Goal: Find specific page/section: Locate a particular part of the current website

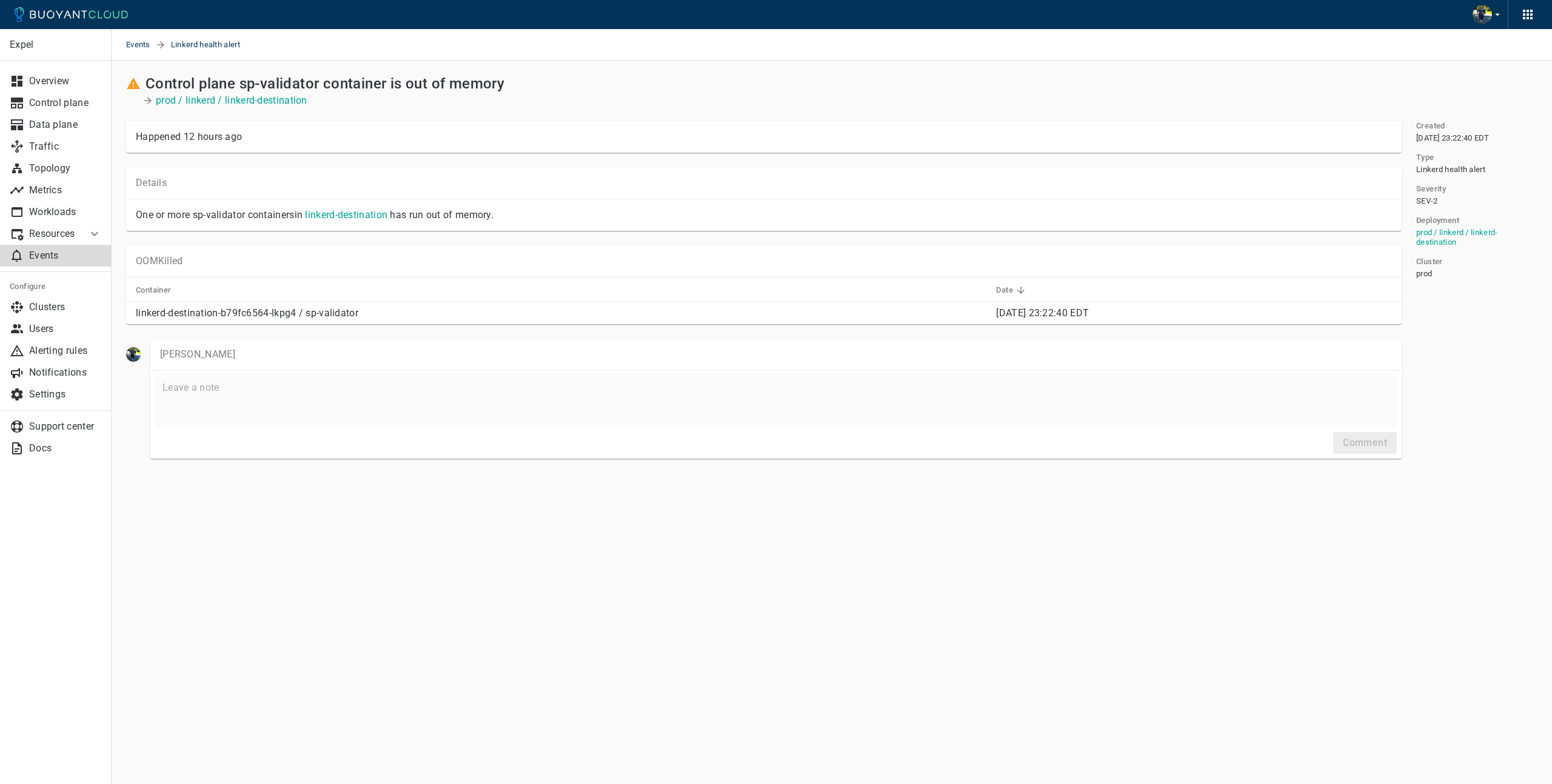
click at [50, 236] on p "Resources" at bounding box center [53, 234] width 48 height 12
click at [45, 256] on span "Managed Linkerd" at bounding box center [55, 260] width 92 height 10
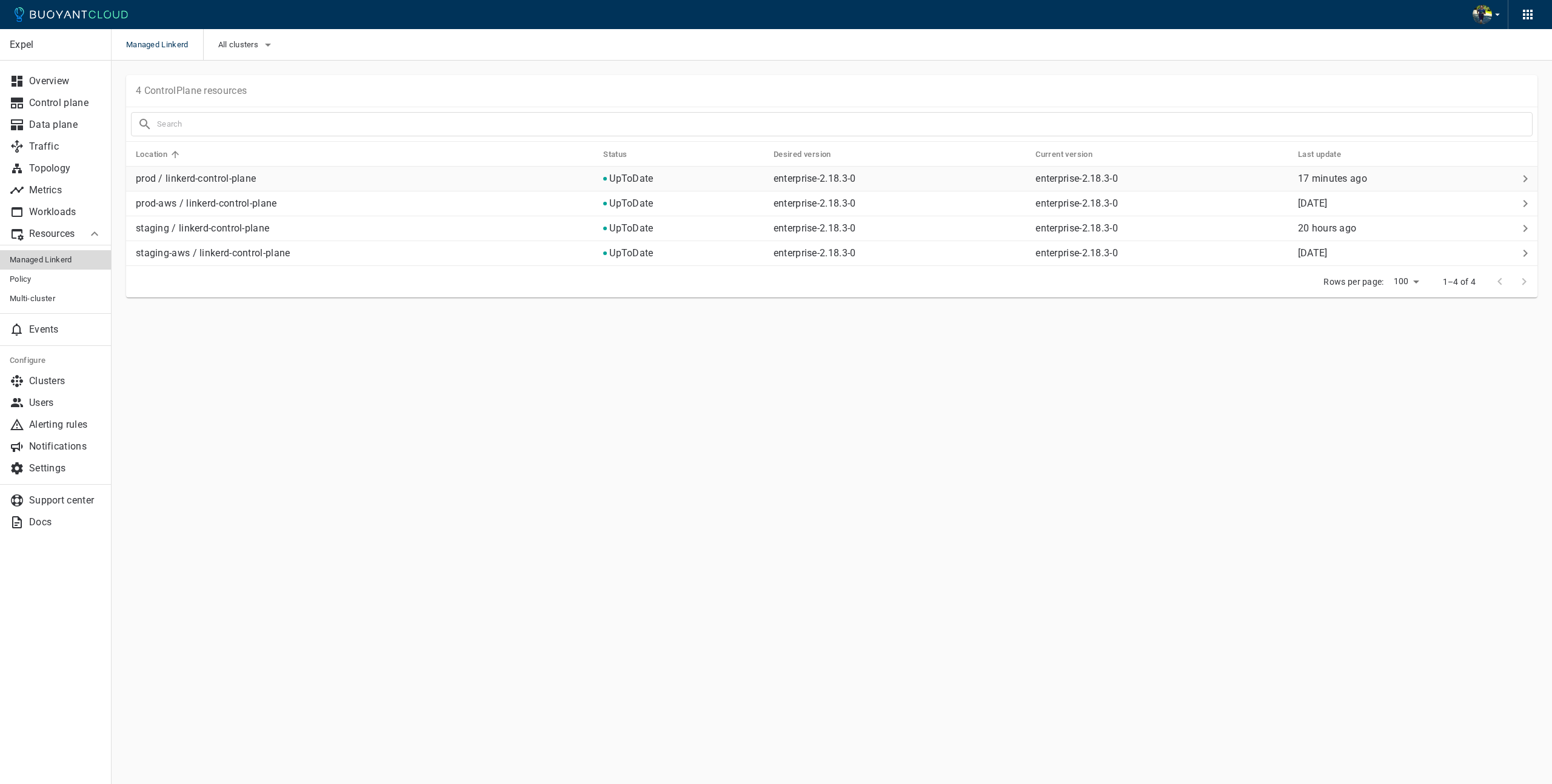
click at [284, 179] on p "prod / linkerd-control-plane" at bounding box center [365, 178] width 458 height 12
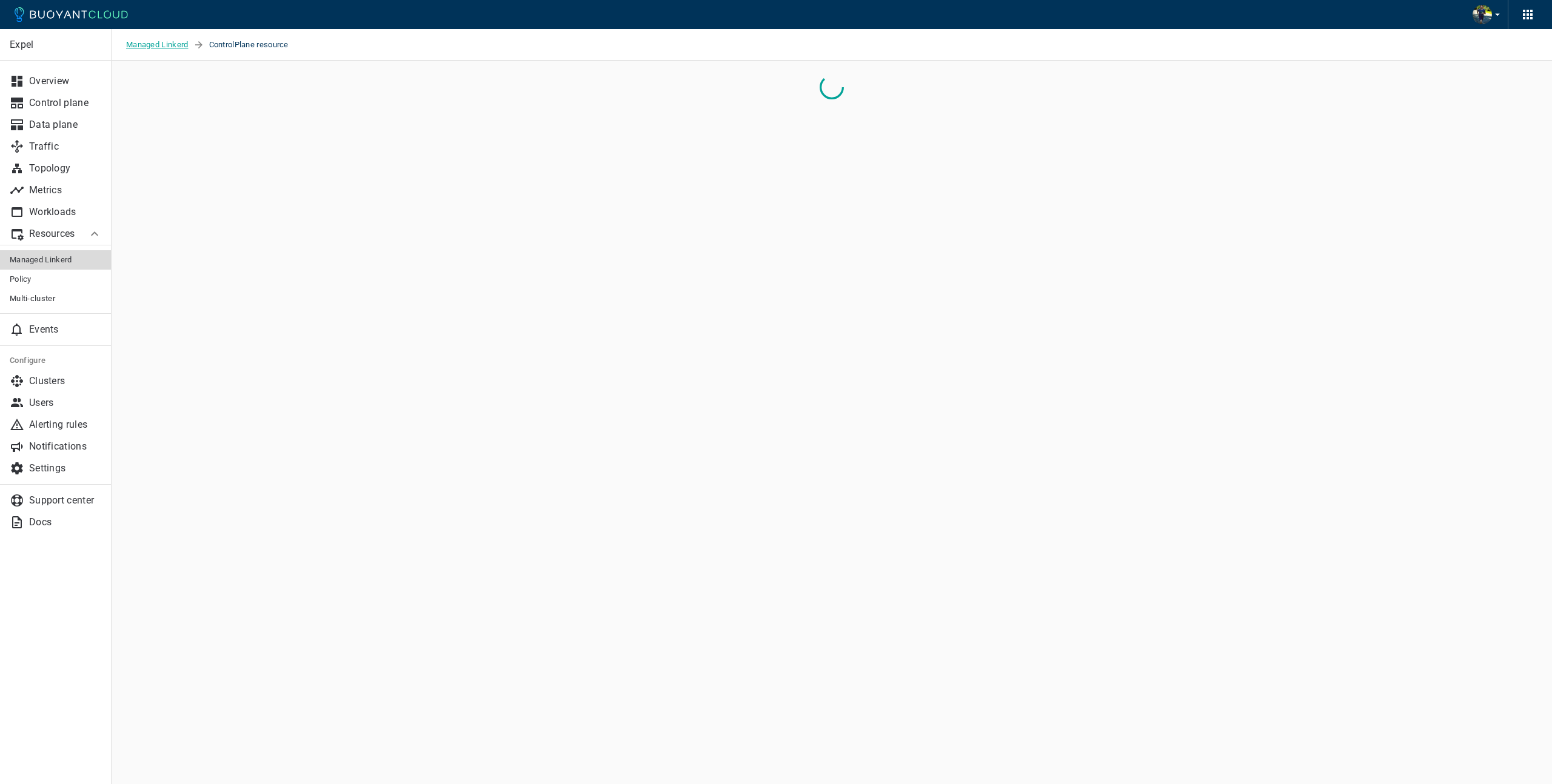
click at [168, 39] on span "Managed Linkerd" at bounding box center [160, 44] width 67 height 32
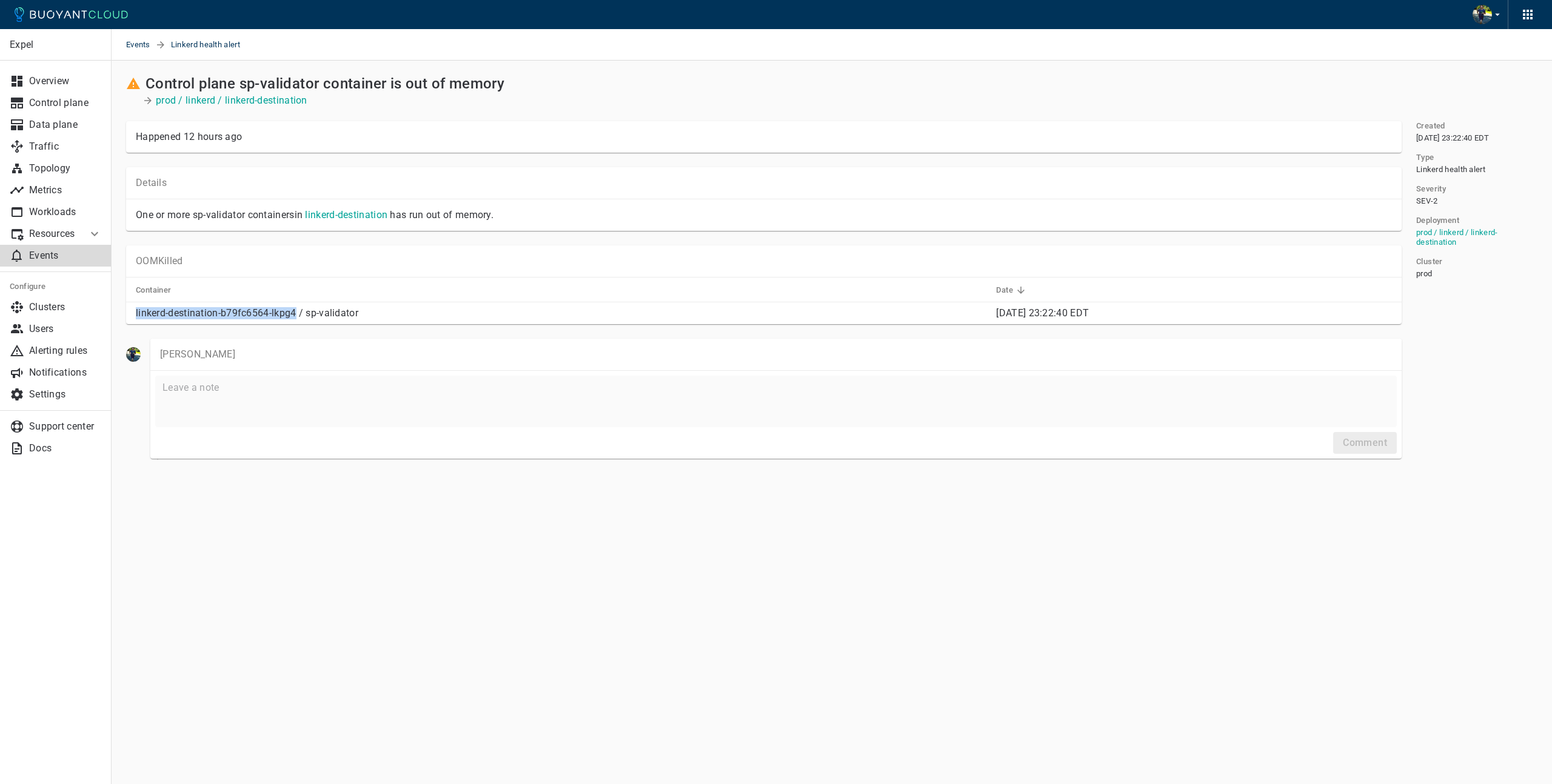
drag, startPoint x: 134, startPoint y: 312, endPoint x: 534, endPoint y: 233, distance: 407.7
click at [296, 311] on td "linkerd-destination-b79fc6564-lkpg4 / sp-validator" at bounding box center [556, 313] width 860 height 23
copy p "linkerd-destination-b79fc6564-lkpg4"
